Goal: Information Seeking & Learning: Learn about a topic

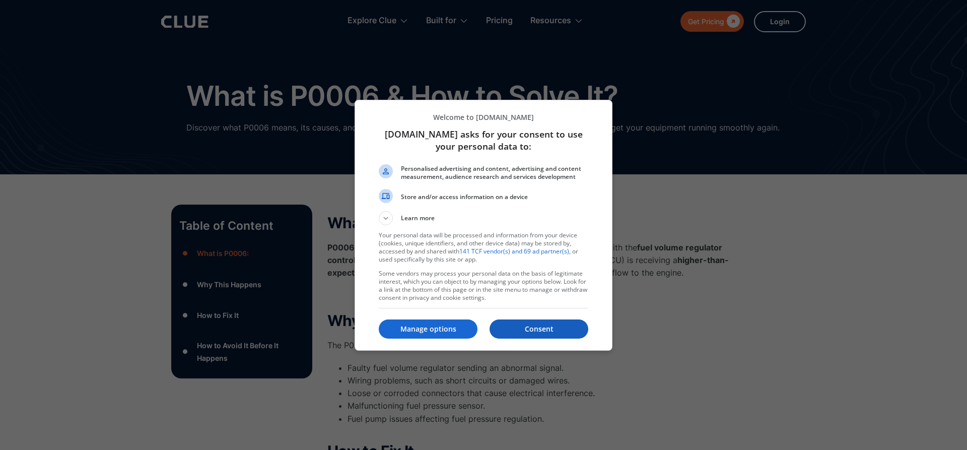
click at [581, 333] on p "Consent" at bounding box center [539, 329] width 99 height 10
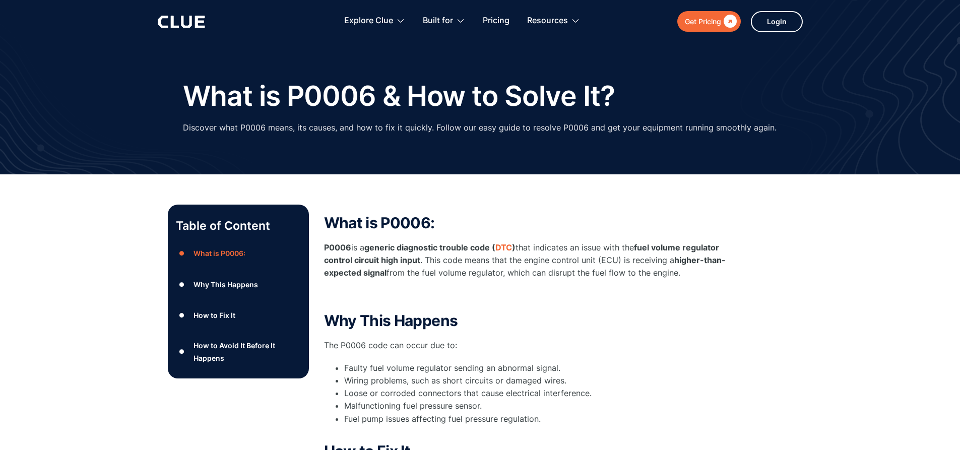
scroll to position [201, 0]
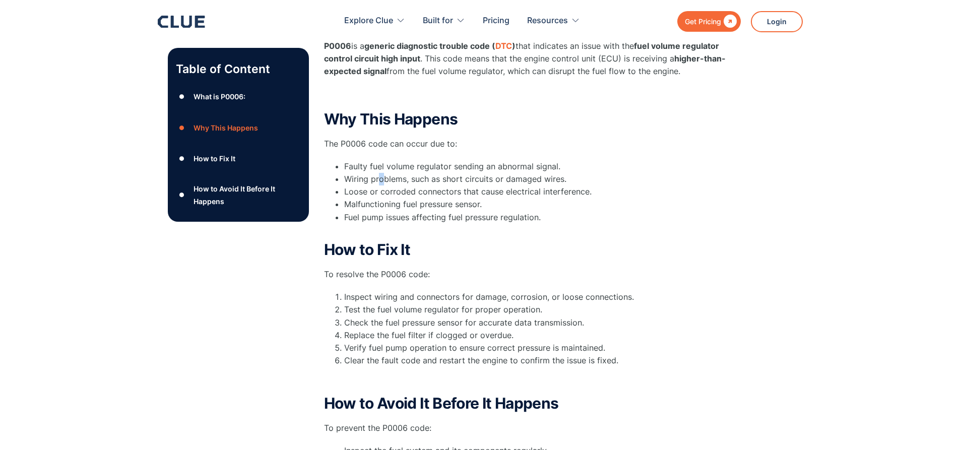
click at [381, 180] on li "Wiring problems, such as short circuits or damaged wires." at bounding box center [535, 179] width 383 height 13
click at [485, 205] on li "Malfunctioning fuel pressure sensor." at bounding box center [535, 204] width 383 height 13
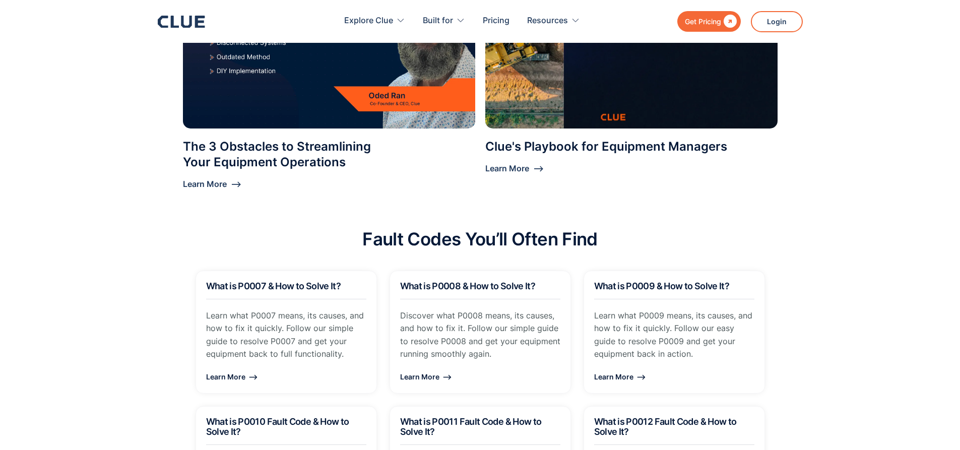
scroll to position [856, 0]
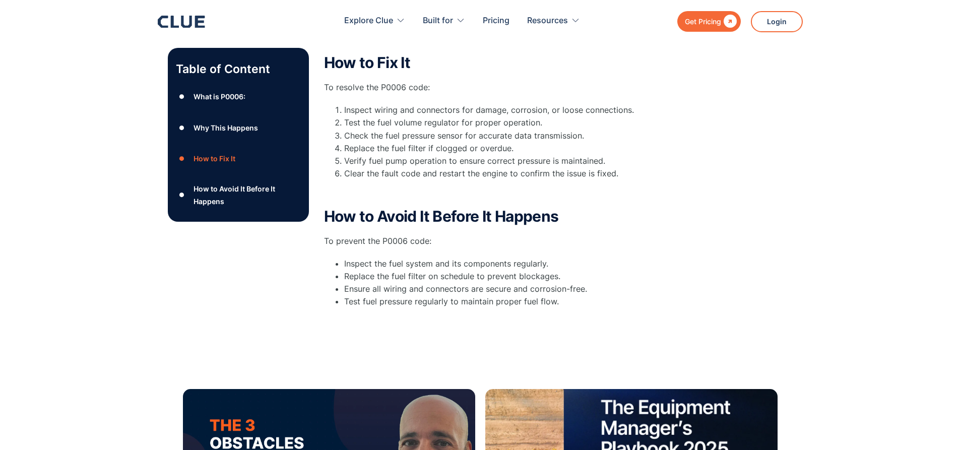
scroll to position [403, 0]
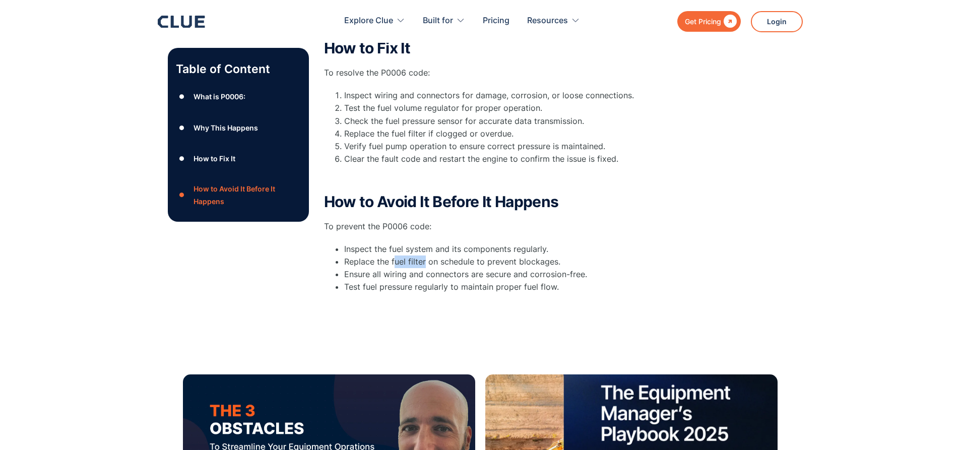
drag, startPoint x: 425, startPoint y: 261, endPoint x: 393, endPoint y: 259, distance: 31.8
click at [393, 259] on li "Replace the fuel filter on schedule to prevent blockages." at bounding box center [535, 261] width 383 height 13
copy li "uel filter"
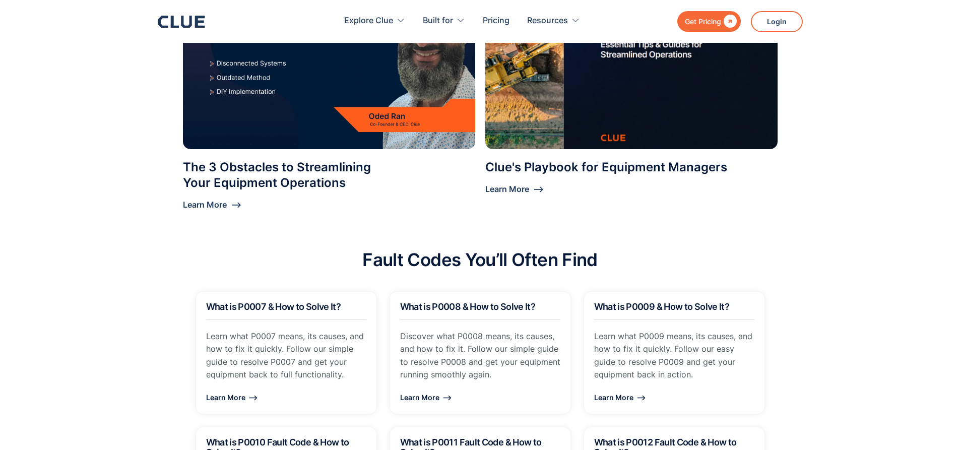
scroll to position [1058, 0]
